Goal: Information Seeking & Learning: Learn about a topic

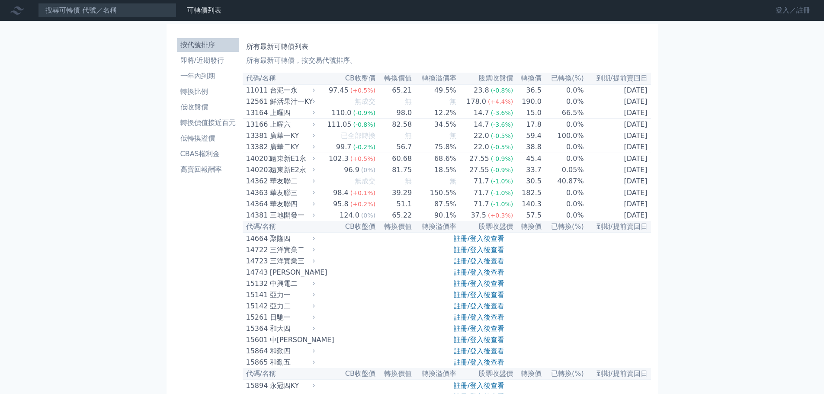
click at [802, 11] on link "登入／註冊" at bounding box center [792, 10] width 48 height 14
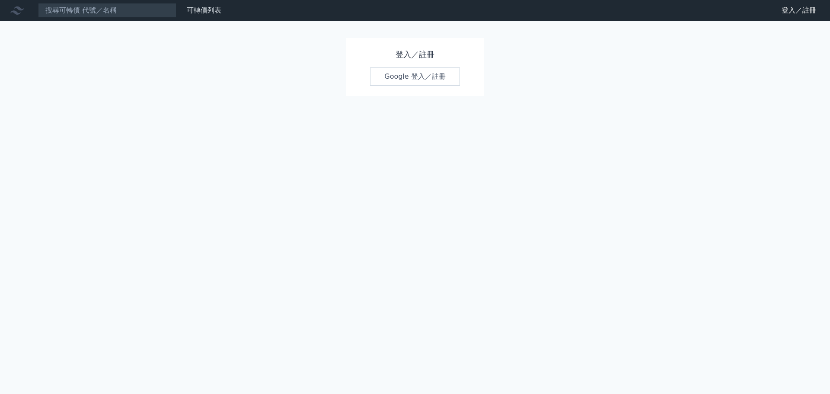
click at [399, 78] on link "Google 登入／註冊" at bounding box center [415, 76] width 90 height 18
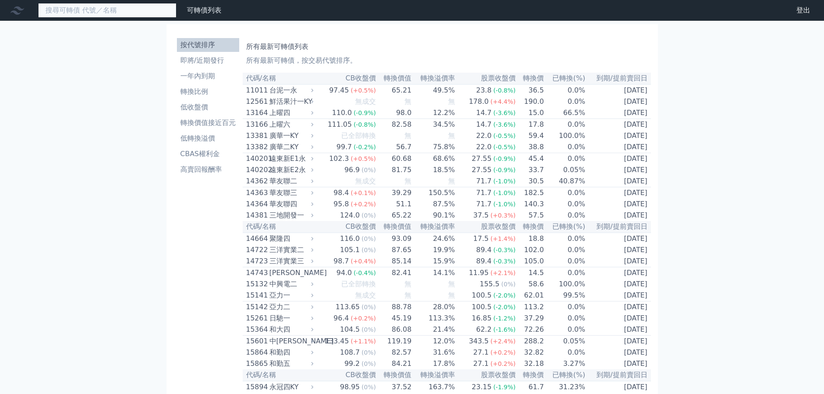
click at [96, 14] on input at bounding box center [107, 10] width 138 height 15
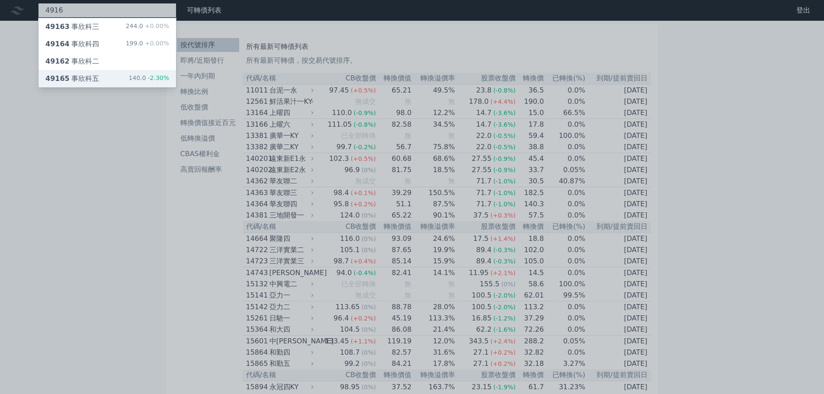
type input "4916"
click at [80, 75] on div "49165 事欣科五" at bounding box center [72, 79] width 54 height 10
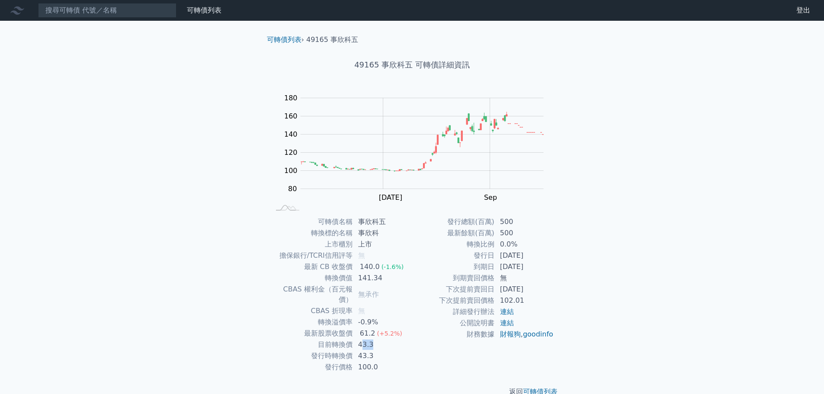
drag, startPoint x: 361, startPoint y: 333, endPoint x: 383, endPoint y: 336, distance: 21.4
click at [383, 339] on td "43.3" at bounding box center [382, 344] width 59 height 11
click at [364, 339] on td "43.3" at bounding box center [382, 344] width 59 height 11
drag, startPoint x: 357, startPoint y: 334, endPoint x: 374, endPoint y: 334, distance: 16.4
click at [374, 339] on td "43.3" at bounding box center [382, 344] width 59 height 11
